Goal: Obtain resource: Download file/media

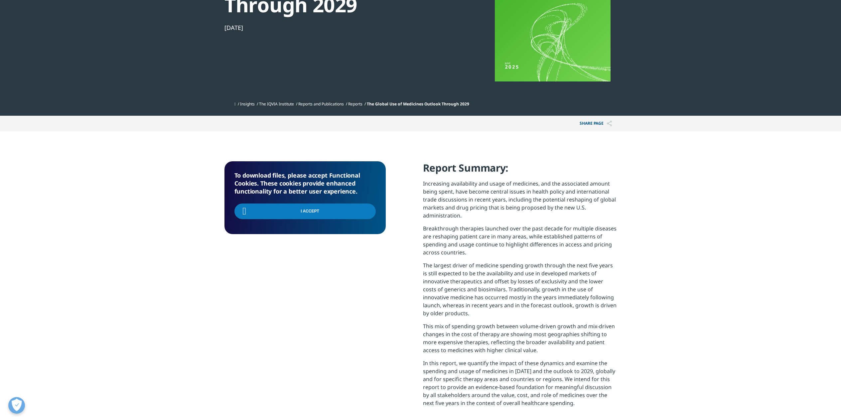
scroll to position [33, 0]
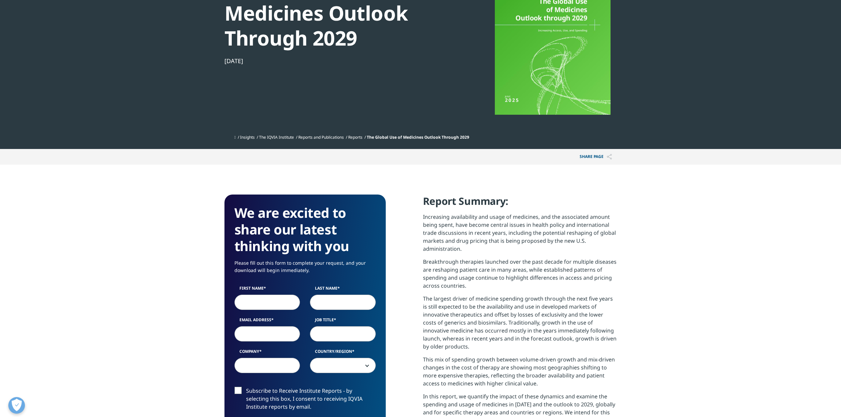
scroll to position [266, 0]
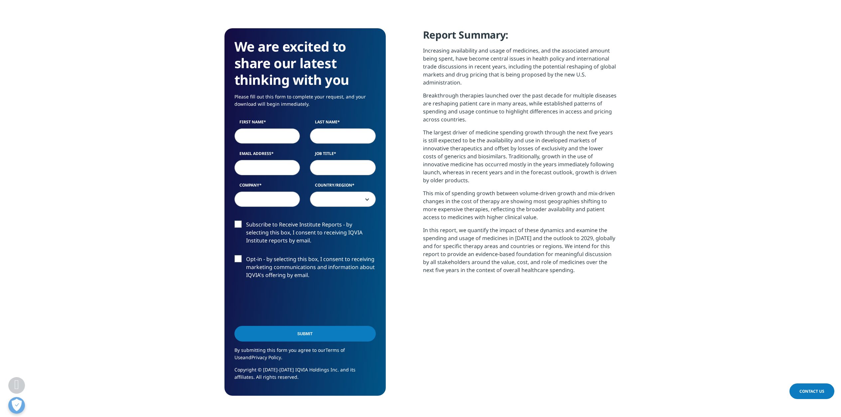
click at [277, 140] on input "First Name" at bounding box center [268, 135] width 66 height 15
type input "[PERSON_NAME]"
type input "[PERSON_NAME][EMAIL_ADDRESS][PERSON_NAME][DOMAIN_NAME]"
click at [328, 169] on input "Job Title" at bounding box center [343, 167] width 66 height 15
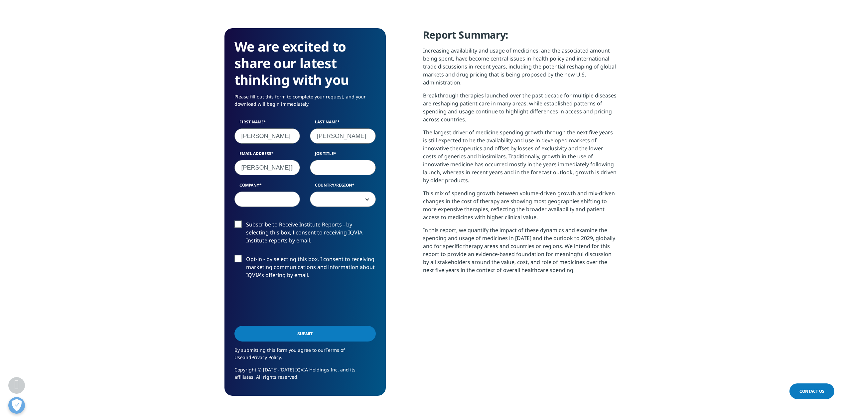
click at [275, 169] on input "[PERSON_NAME][EMAIL_ADDRESS][PERSON_NAME][DOMAIN_NAME]" at bounding box center [268, 167] width 66 height 15
click at [321, 166] on input "Job Title" at bounding box center [343, 167] width 66 height 15
type input "Research Analyst"
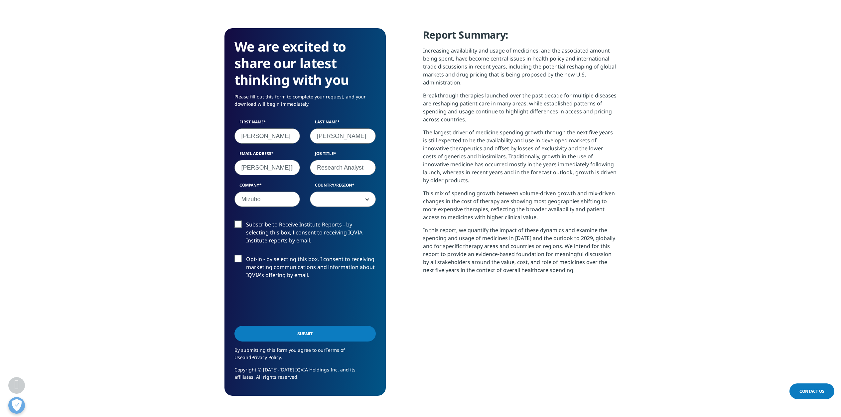
type input "Mizuho"
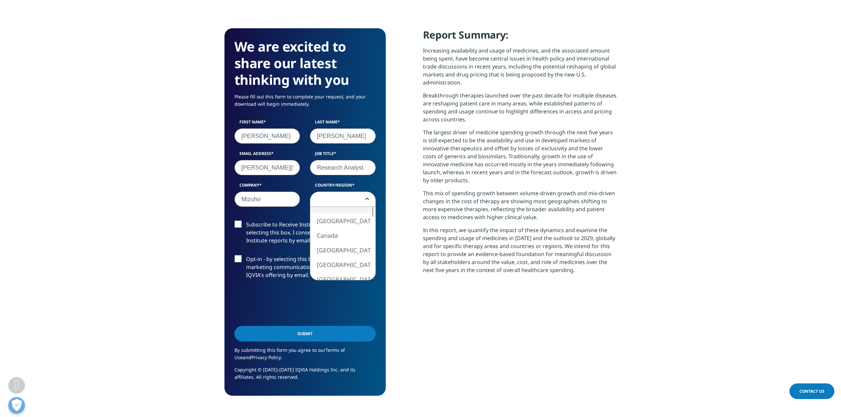
click at [347, 202] on span at bounding box center [342, 199] width 65 height 15
select select "[GEOGRAPHIC_DATA]"
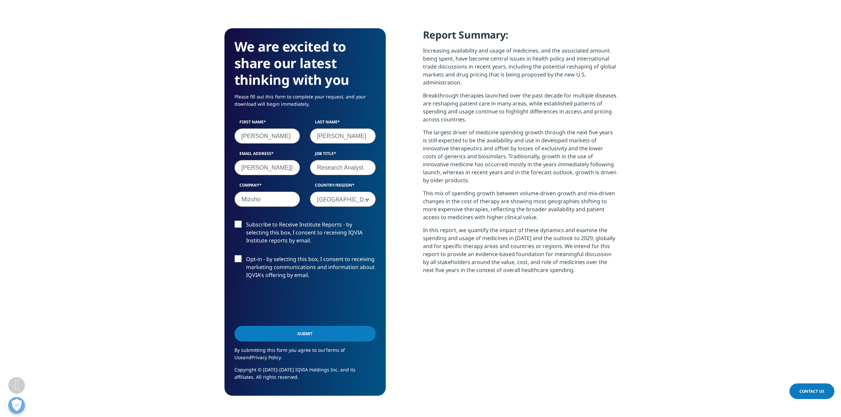
click at [247, 234] on label "Subscribe to Receive Institute Reports - by selecting this box, I consent to re…" at bounding box center [305, 235] width 141 height 28
click at [246, 221] on input "Subscribe to Receive Institute Reports - by selecting this box, I consent to re…" at bounding box center [246, 221] width 0 height 0
click at [288, 339] on input "Submit" at bounding box center [305, 334] width 141 height 16
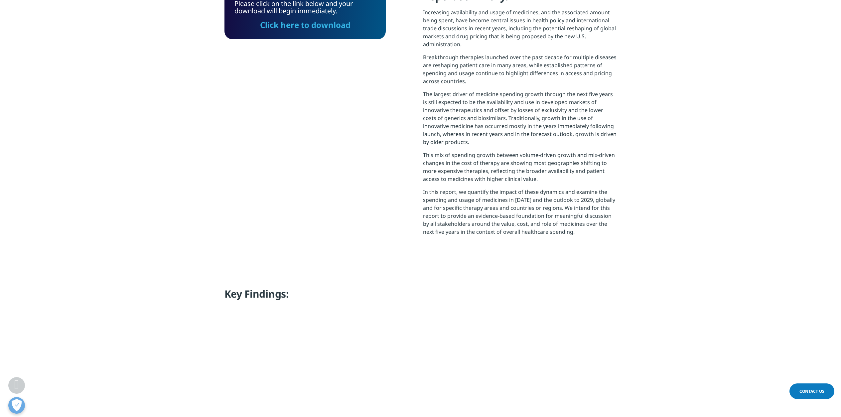
scroll to position [205, 0]
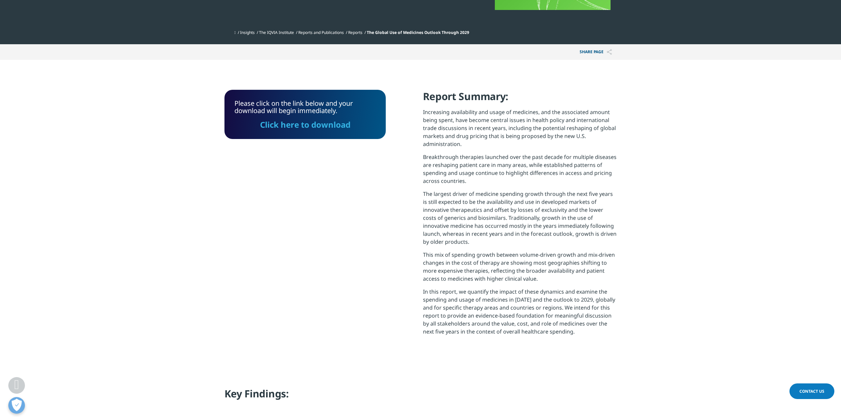
click at [282, 129] on link "Click here to download" at bounding box center [305, 124] width 90 height 11
